Goal: Information Seeking & Learning: Learn about a topic

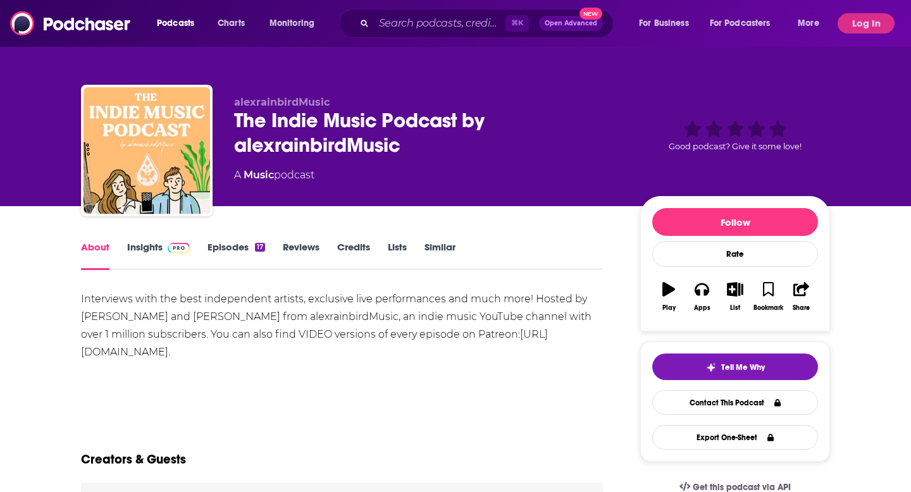
click at [150, 242] on link "Insights" at bounding box center [158, 255] width 63 height 29
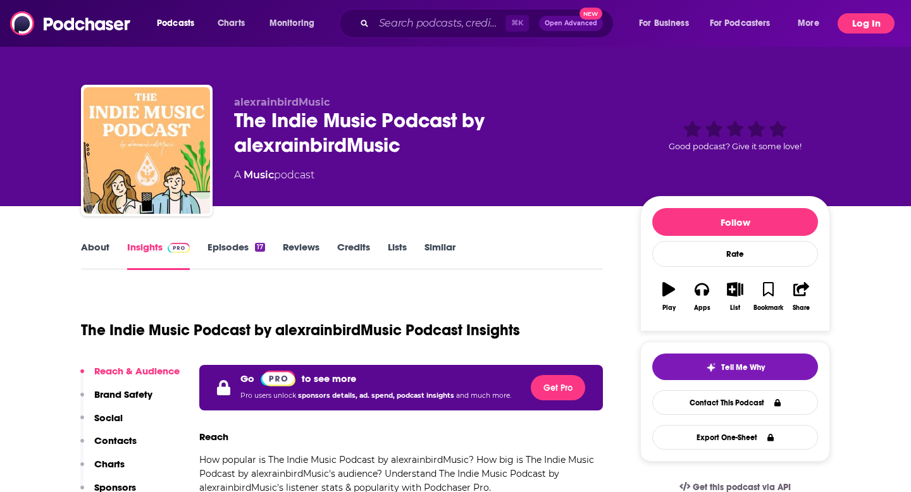
click at [858, 30] on button "Log In" at bounding box center [865, 23] width 57 height 20
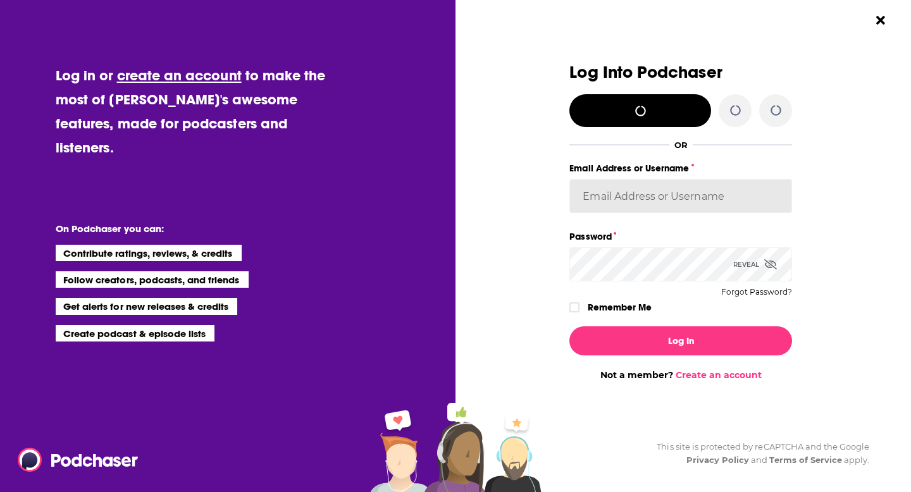
click at [638, 194] on input "Email Address or Username" at bounding box center [680, 196] width 223 height 34
paste input "[PERSON_NAME][EMAIL_ADDRESS][DOMAIN_NAME]"
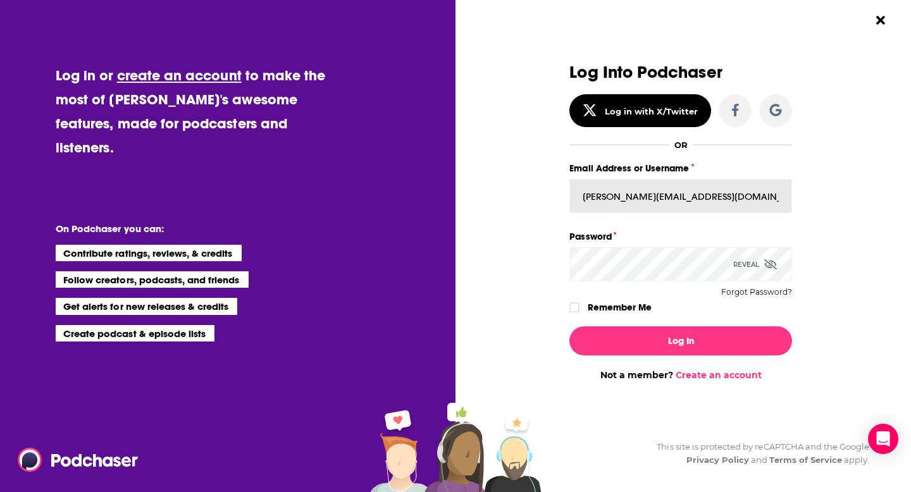
type input "[PERSON_NAME][EMAIL_ADDRESS][DOMAIN_NAME]"
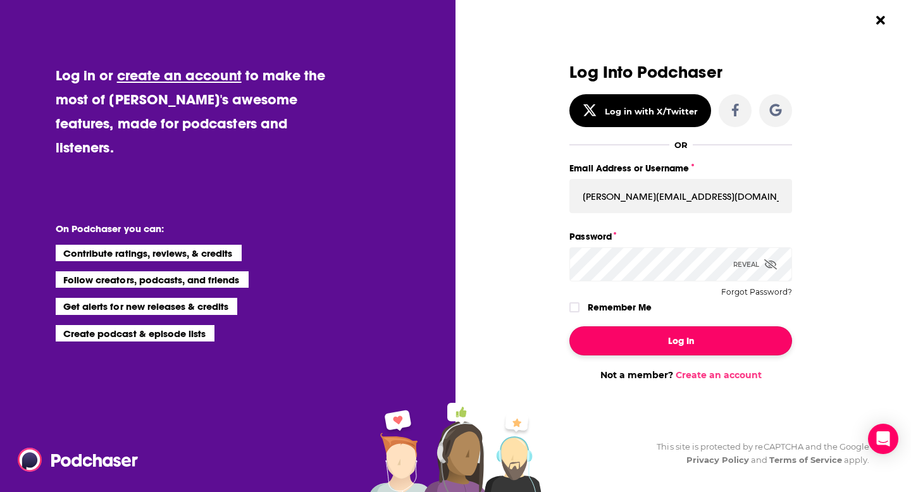
click at [677, 336] on button "Log In" at bounding box center [680, 340] width 223 height 29
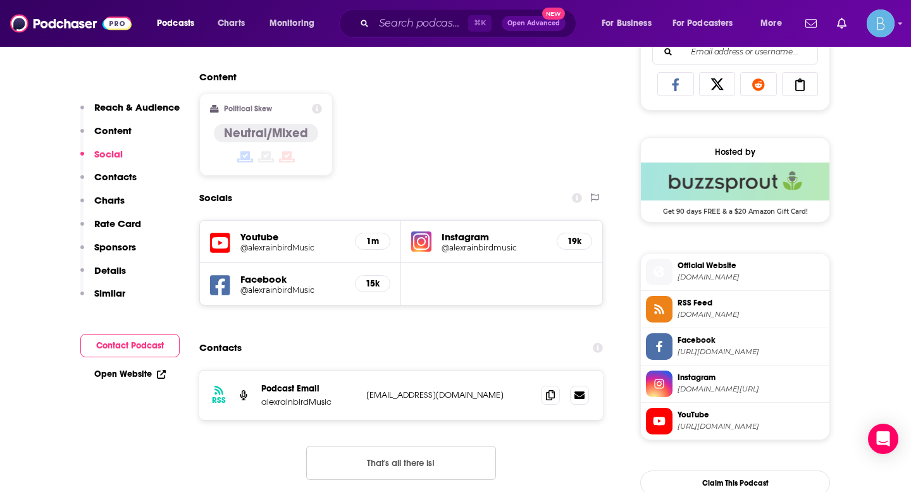
scroll to position [860, 0]
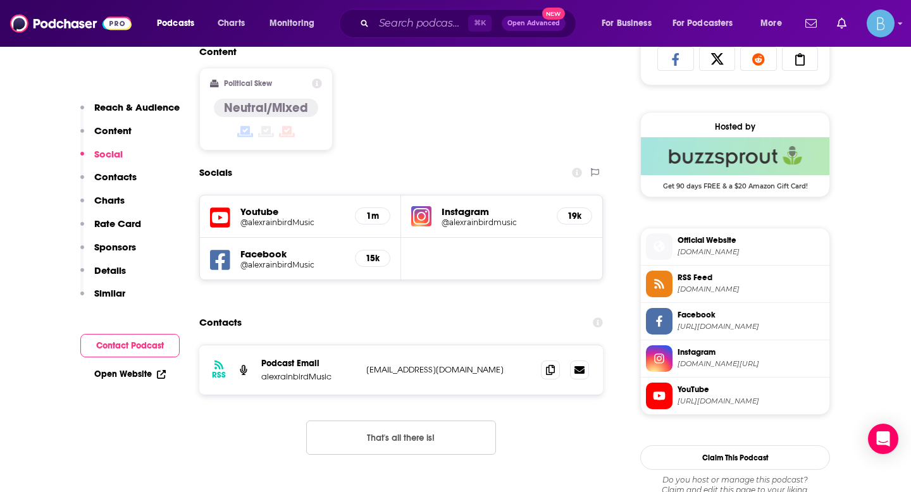
click at [431, 219] on img at bounding box center [421, 216] width 20 height 20
click at [490, 135] on div "Content Political Skew Neutral/Mixed" at bounding box center [401, 103] width 404 height 115
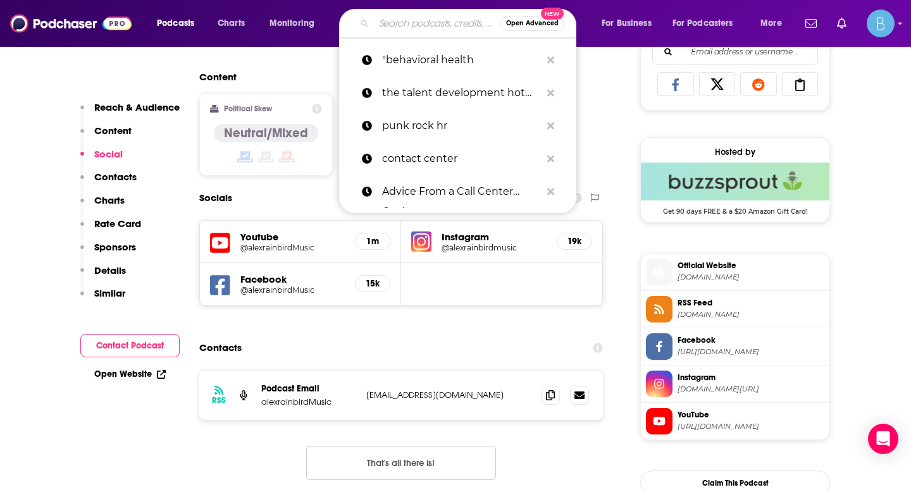
click at [376, 25] on input "Search podcasts, credits, & more..." at bounding box center [437, 23] width 127 height 20
paste input "The DIY Music Podcast"
type input "The DIY Music Podcast"
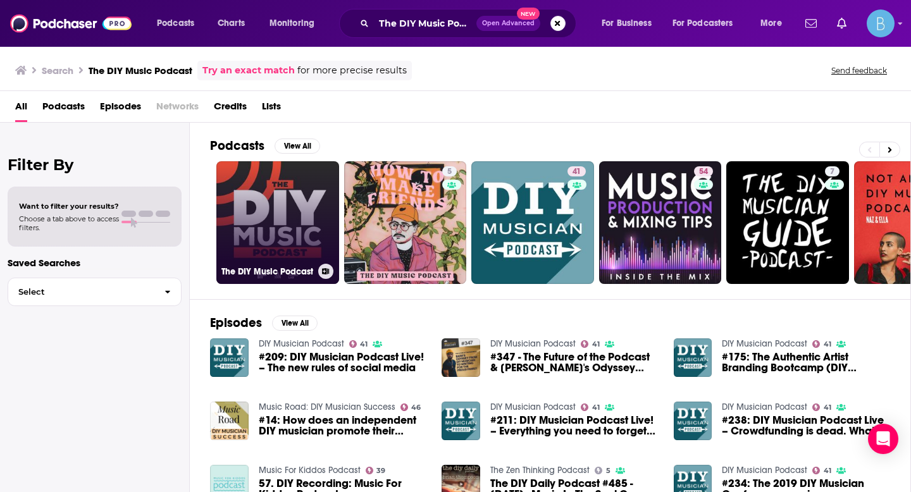
click at [302, 235] on link "The DIY Music Podcast" at bounding box center [277, 222] width 123 height 123
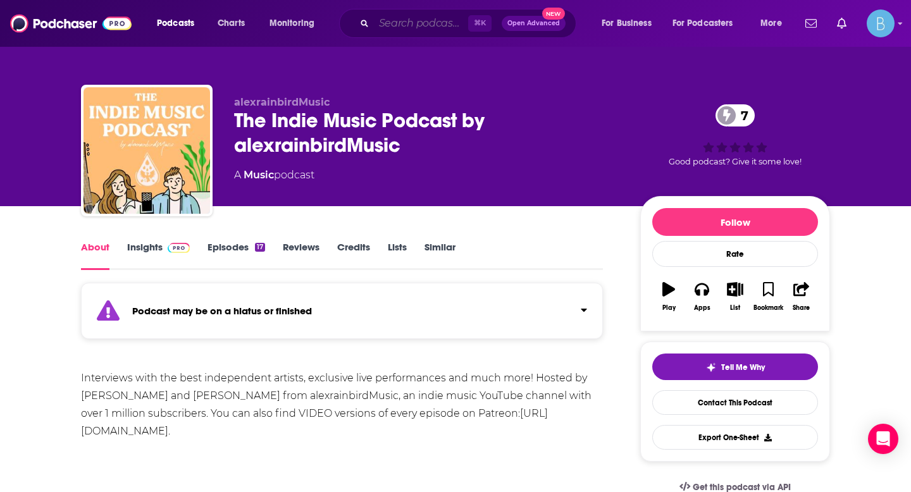
click at [398, 30] on input "Search podcasts, credits, & more..." at bounding box center [421, 23] width 94 height 20
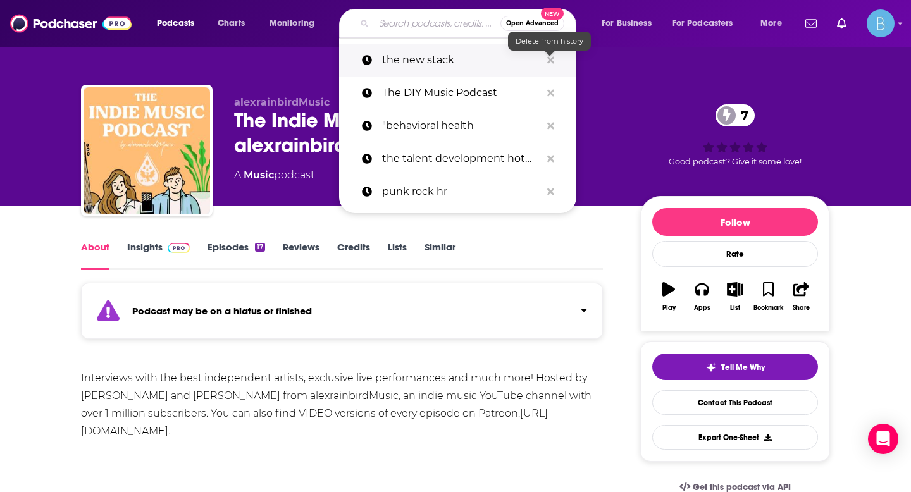
click at [551, 59] on icon "Search podcasts, credits, & more..." at bounding box center [550, 59] width 7 height 7
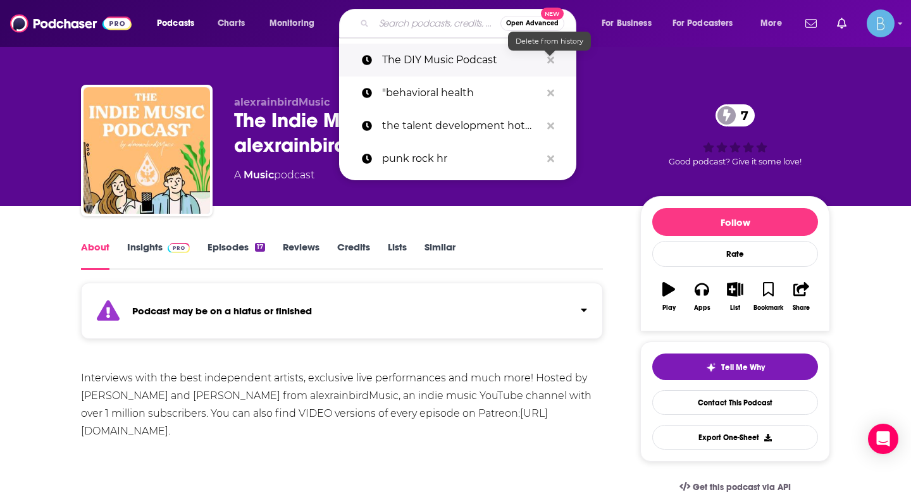
click at [552, 61] on icon "Search podcasts, credits, & more..." at bounding box center [550, 59] width 7 height 7
